Goal: Find contact information: Find contact information

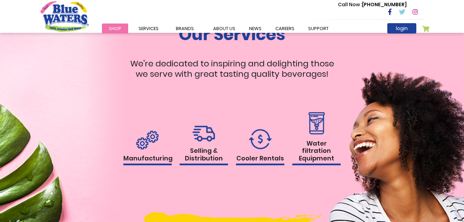
scroll to position [622, 0]
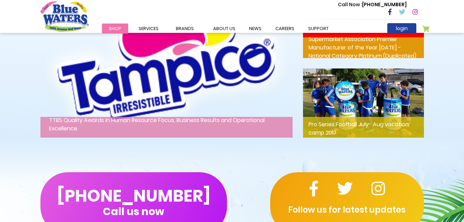
scroll to position [971, 0]
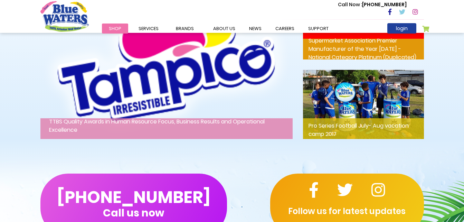
click at [375, 161] on div "(868) 640-8824 Call us now Follow us for latest updates" at bounding box center [232, 204] width 464 height 117
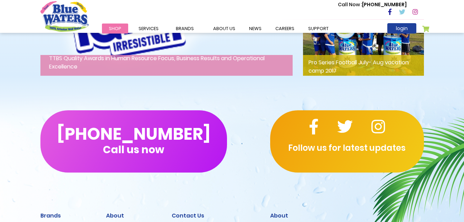
scroll to position [1040, 0]
